Goal: Find specific page/section: Find specific page/section

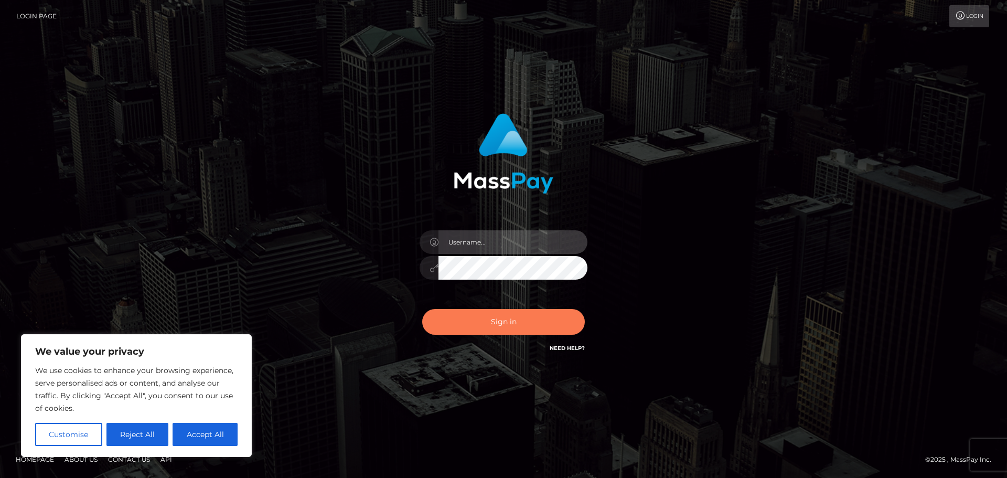
type input "Jennifer"
click at [436, 318] on button "Sign in" at bounding box center [503, 322] width 163 height 26
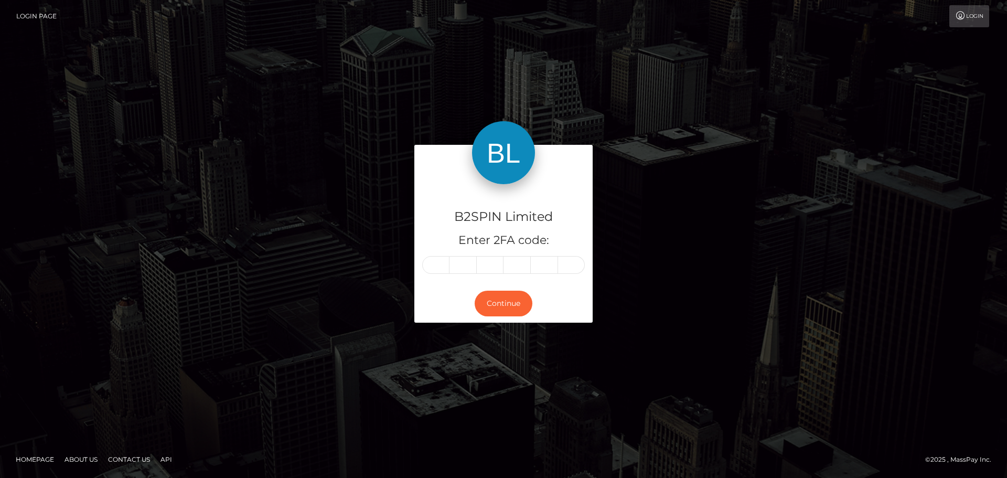
click at [440, 267] on input "text" at bounding box center [435, 265] width 27 height 18
type input "4"
type input "9"
type input "3"
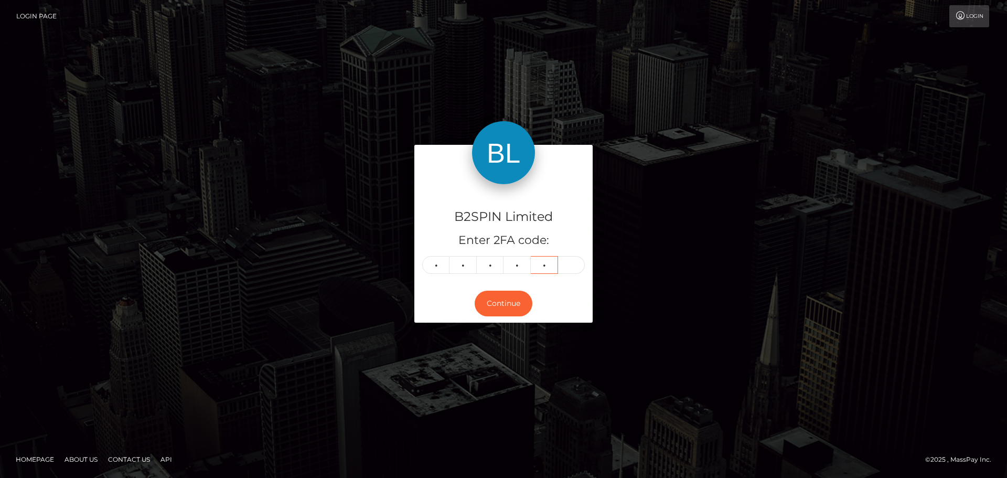
type input "6"
type input "2"
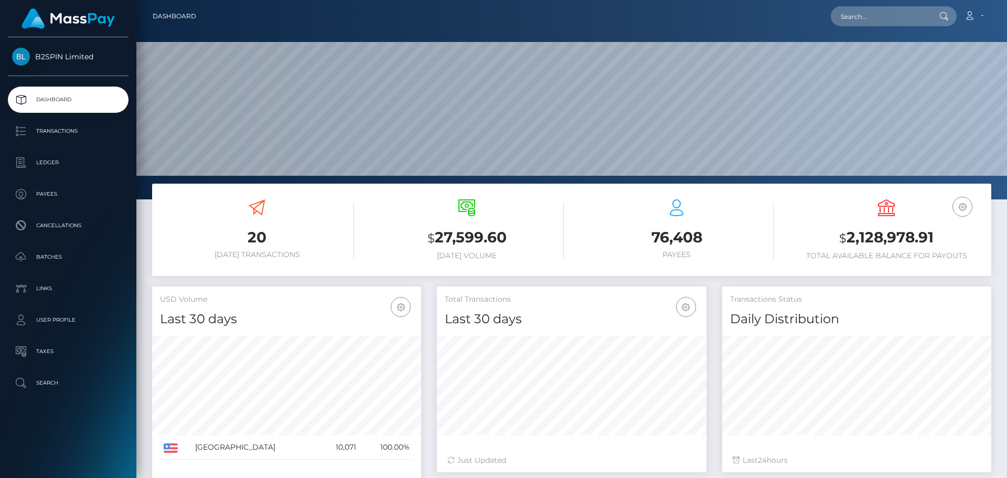
scroll to position [186, 270]
click at [919, 22] on input "text" at bounding box center [880, 16] width 99 height 20
paste input "3198210"
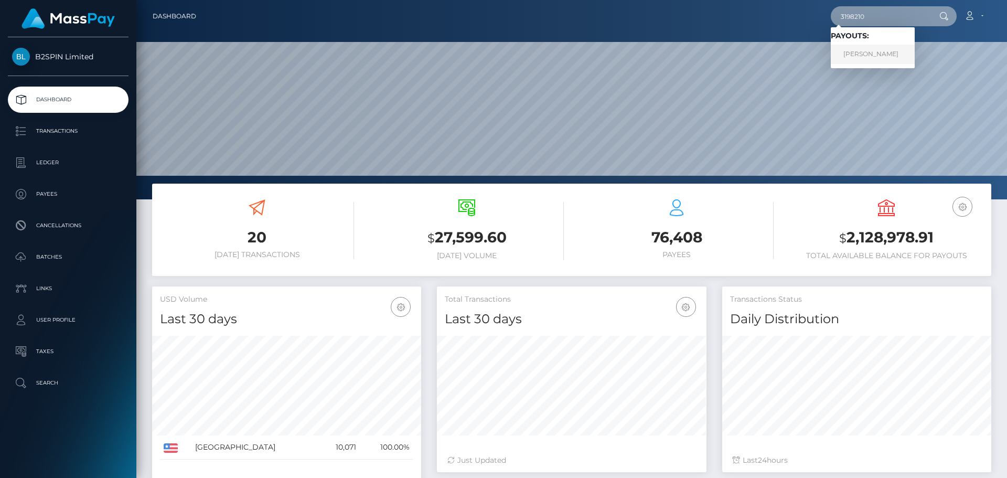
type input "3198210"
click at [884, 51] on link "JOSEPH SIGURD KATZ" at bounding box center [873, 54] width 84 height 19
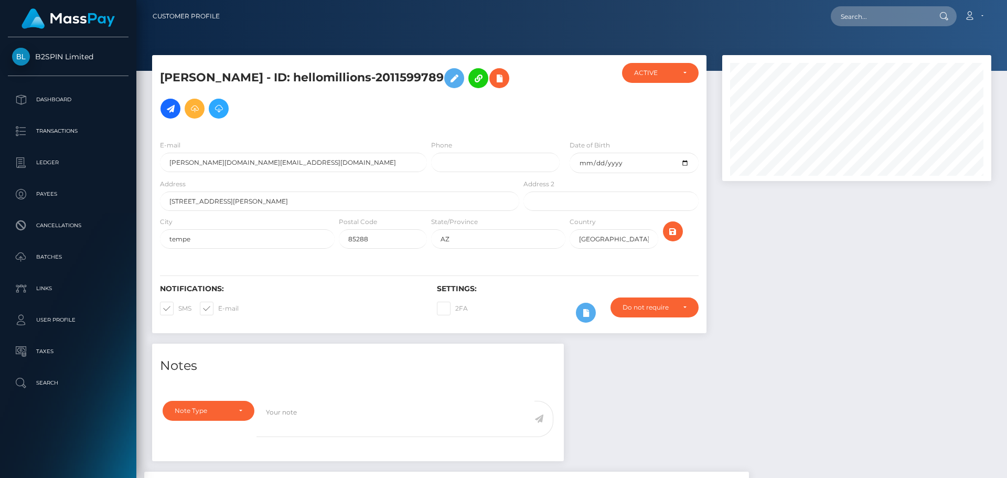
scroll to position [126, 270]
click at [842, 350] on div "Notes Note Type Compliance Clear Compliance General Note Type" at bounding box center [571, 478] width 855 height 271
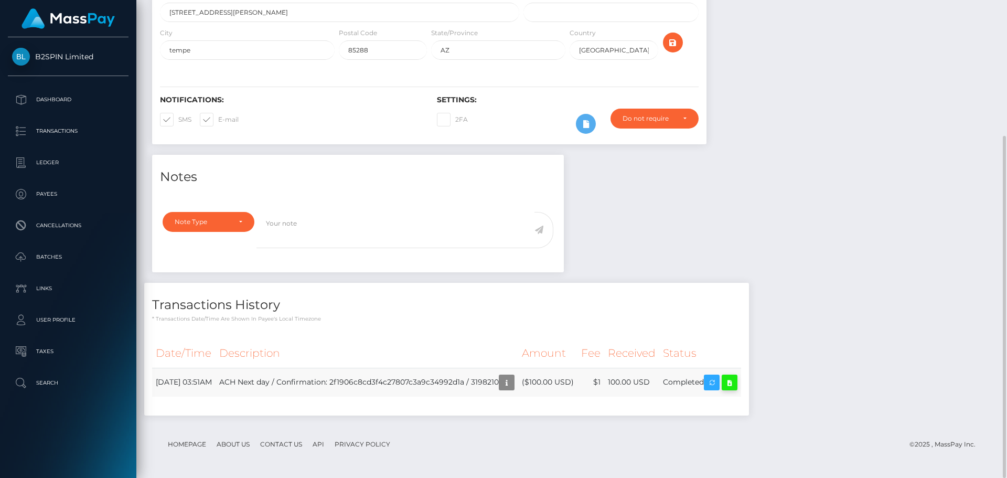
click at [736, 380] on icon at bounding box center [729, 382] width 13 height 13
